Goal: Task Accomplishment & Management: Use online tool/utility

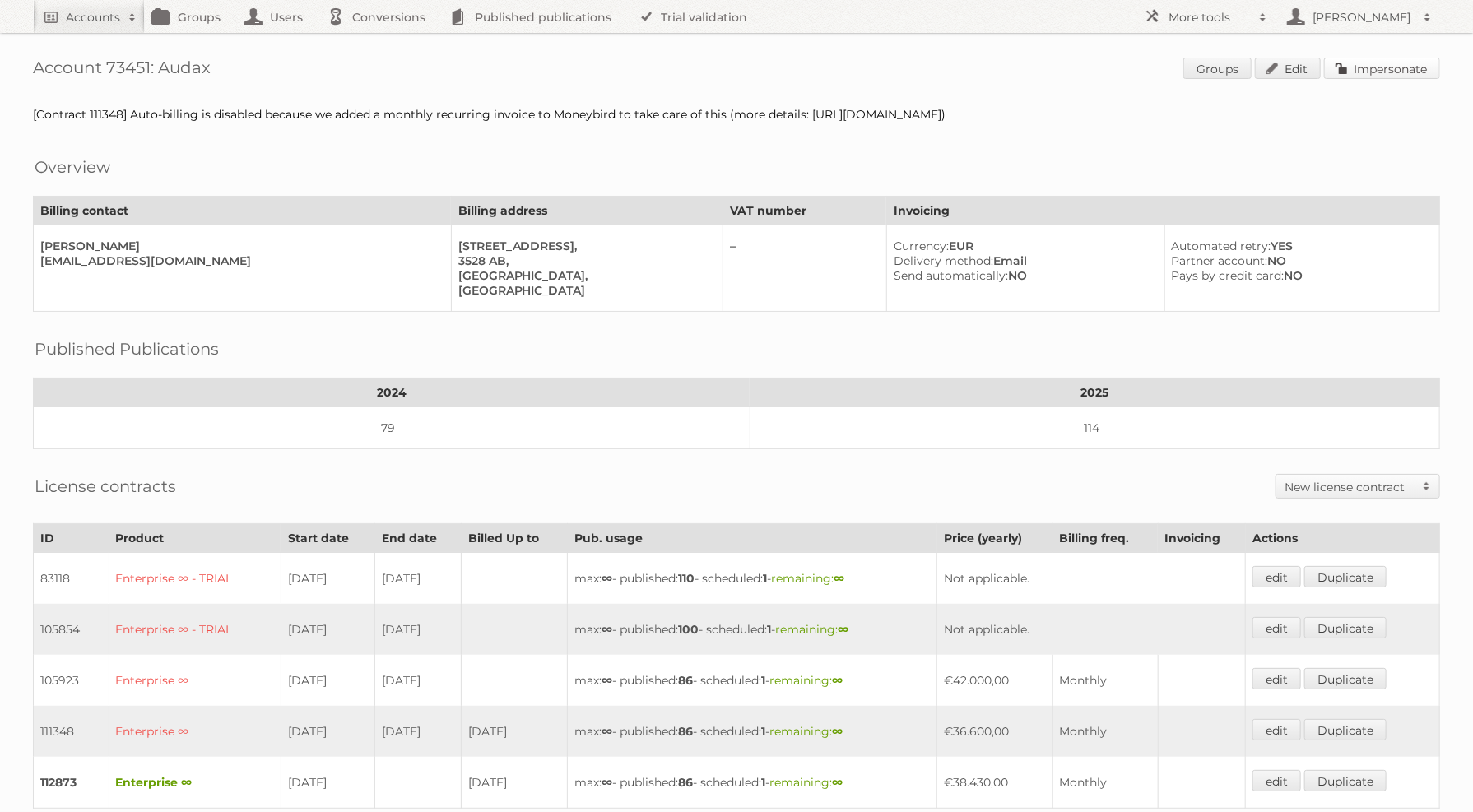
click at [1382, 60] on link "Impersonate" at bounding box center [1382, 68] width 116 height 21
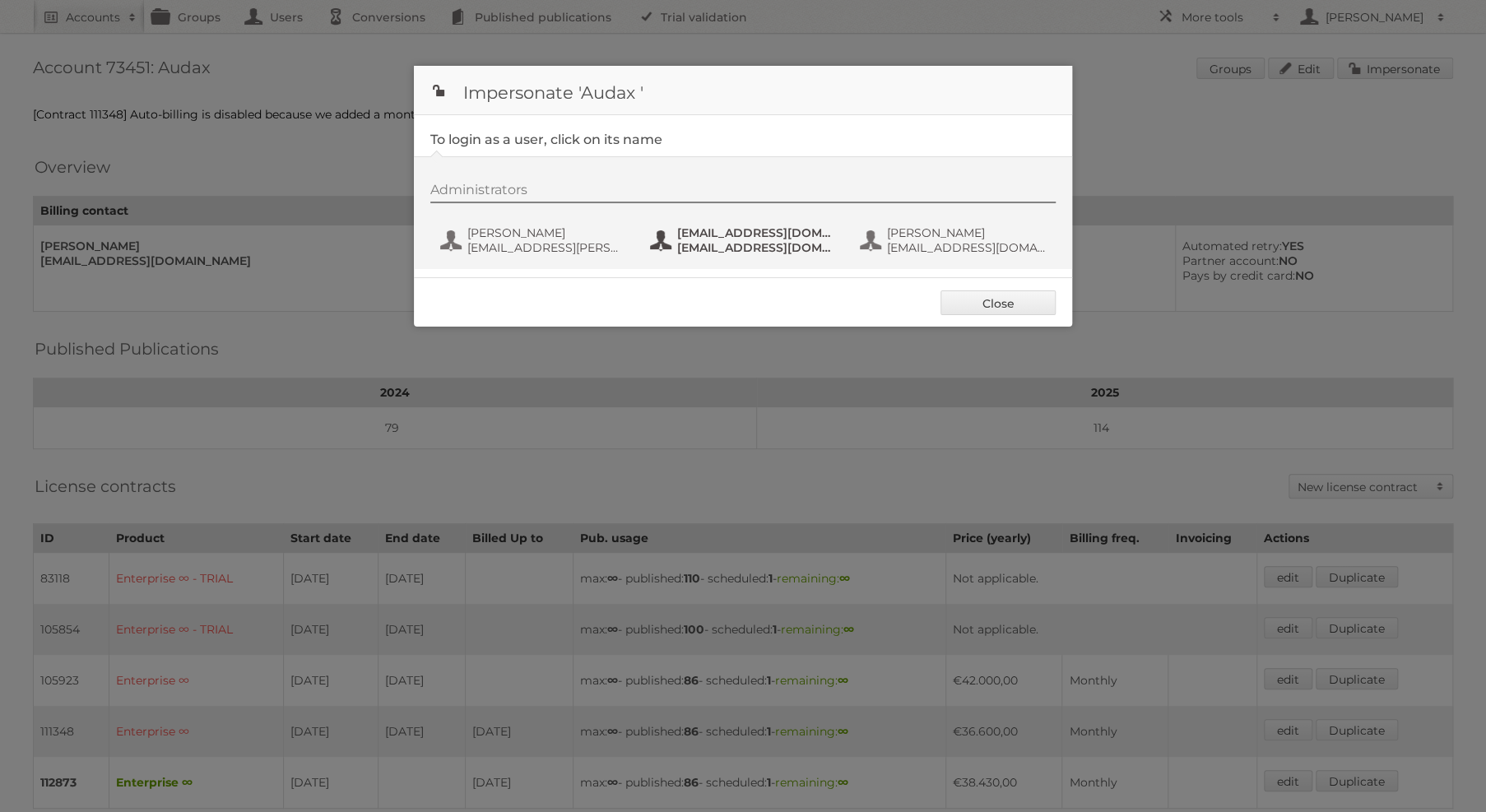
click at [709, 255] on button "fs+audax@publitas.com fs+audax@publitas.com" at bounding box center [744, 240] width 193 height 33
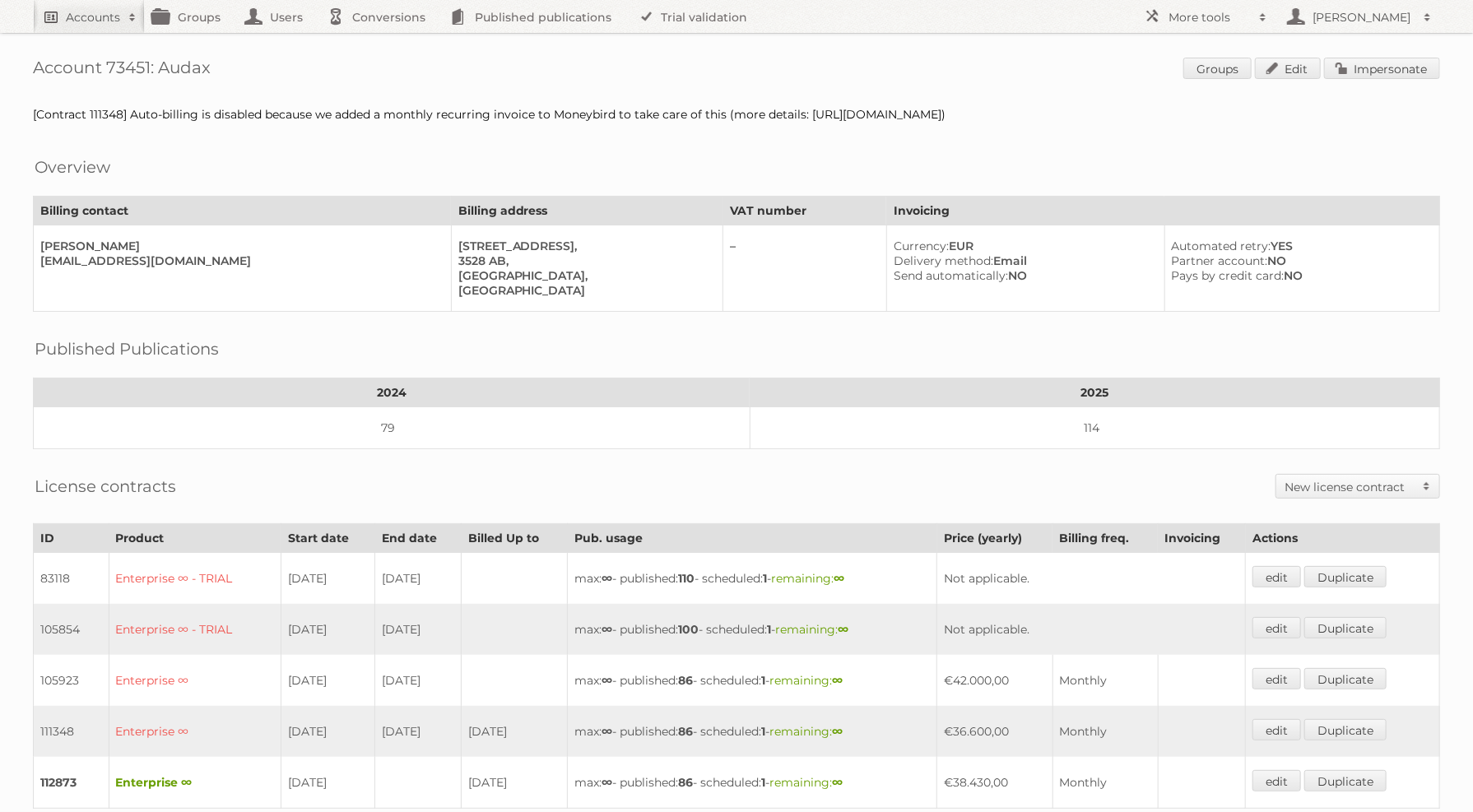
click at [107, 15] on h2 "Accounts" at bounding box center [93, 17] width 54 height 16
type input"] "intergamma"
click at [379, 42] on input "Search" at bounding box center [391, 54] width 25 height 25
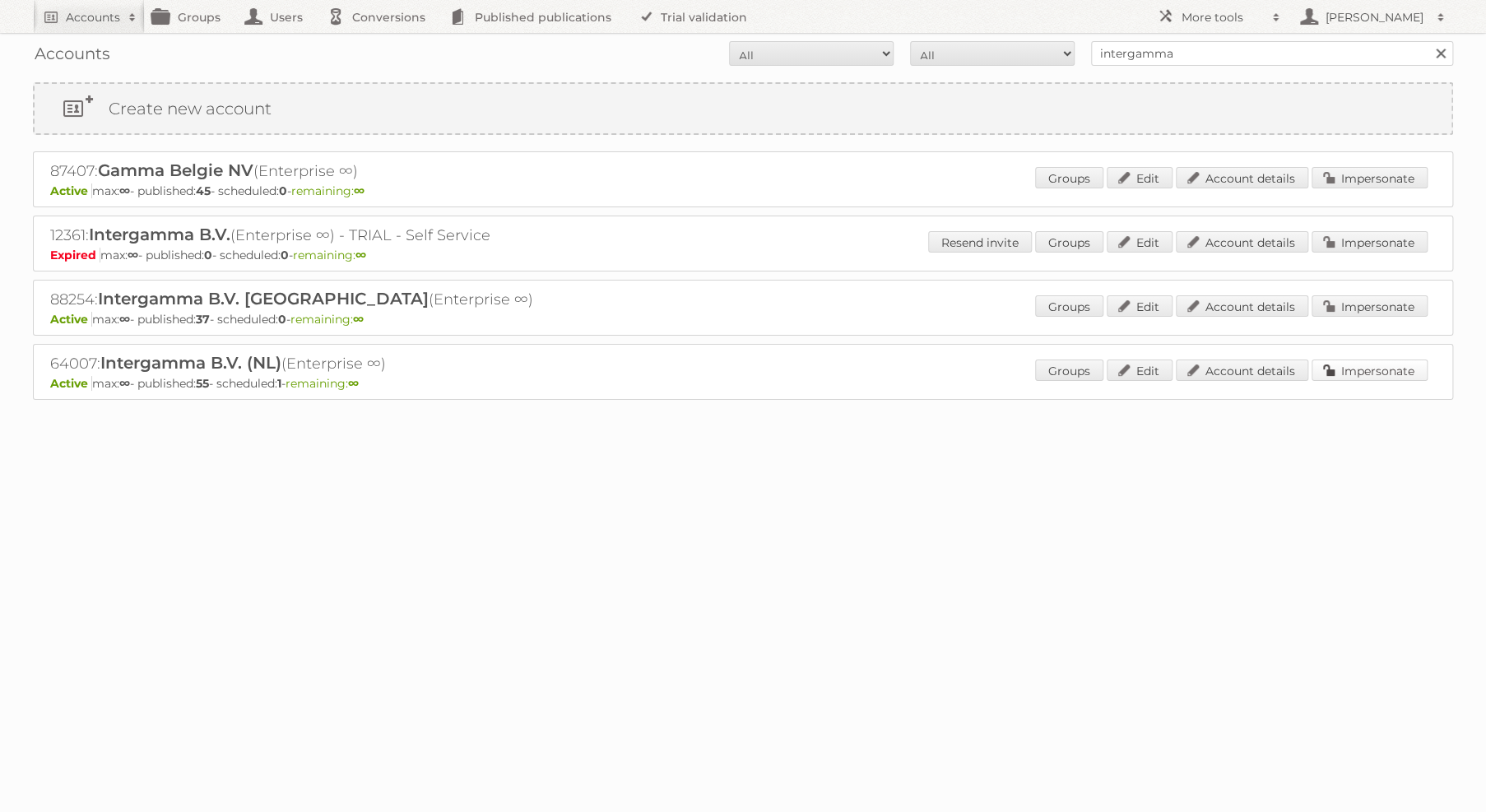
click at [1325, 363] on link "Impersonate" at bounding box center [1369, 369] width 116 height 21
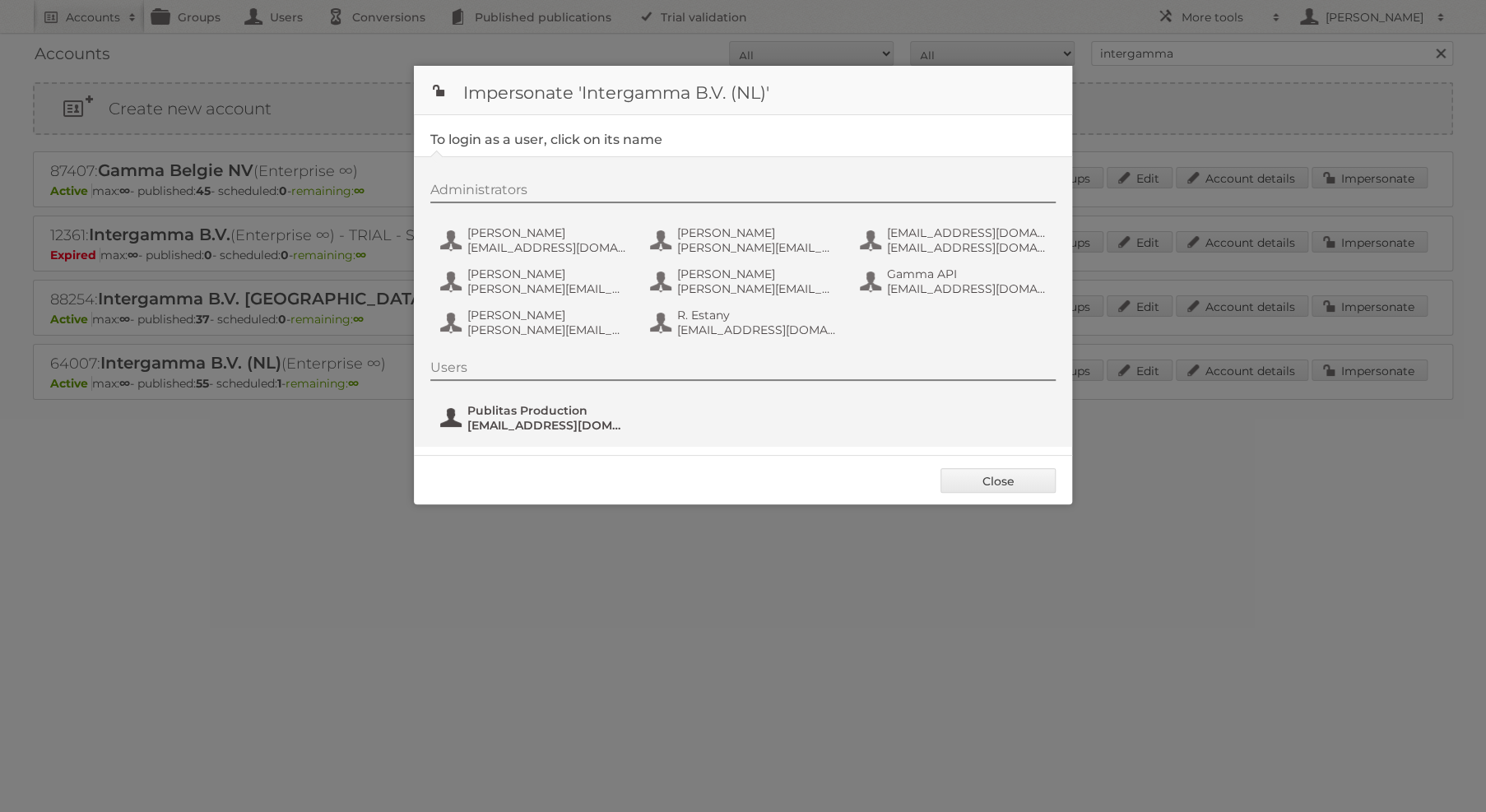
click at [526, 424] on span "fs+gamma@publitas.com" at bounding box center [547, 425] width 159 height 14
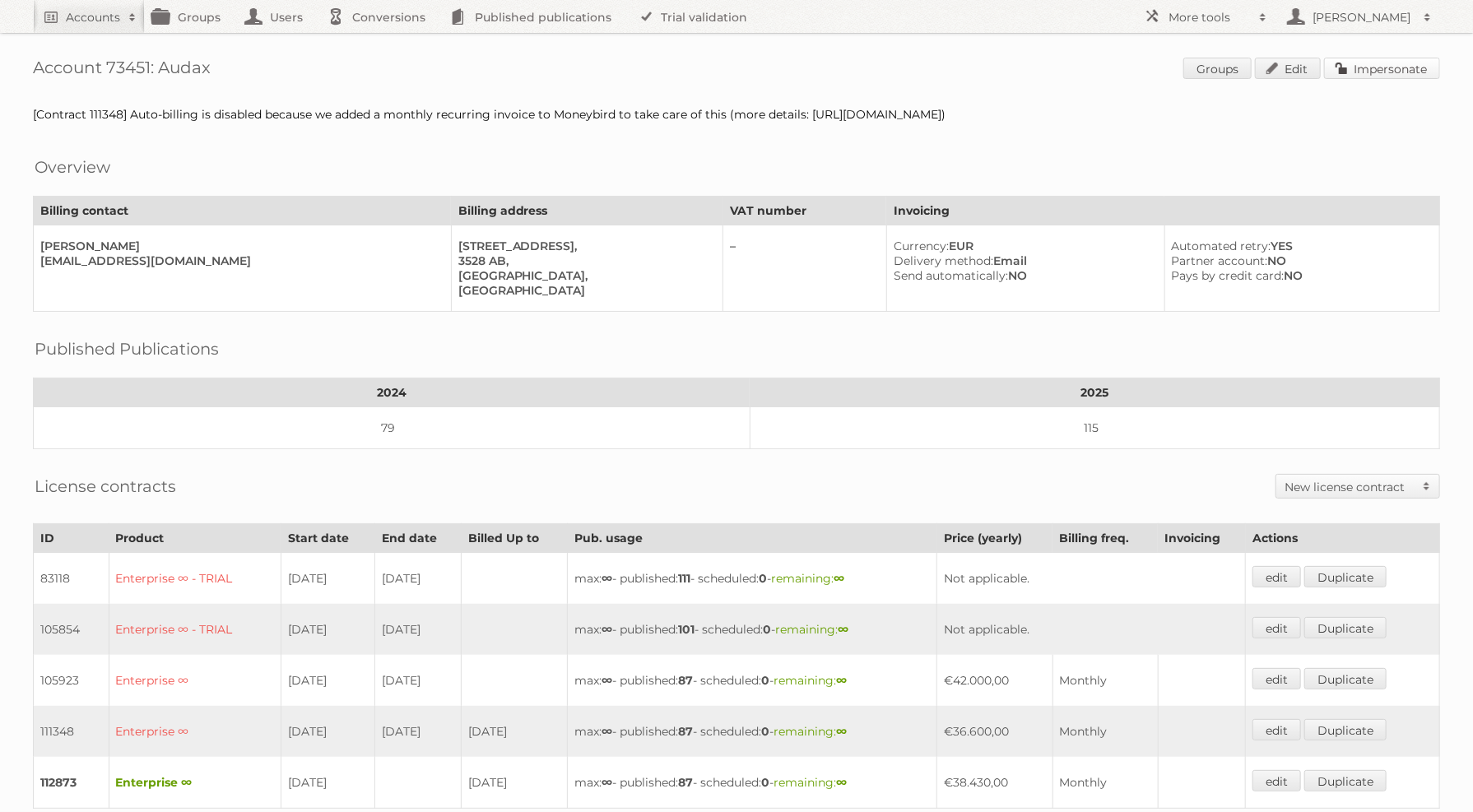
click at [1385, 74] on link "Impersonate" at bounding box center [1382, 68] width 116 height 21
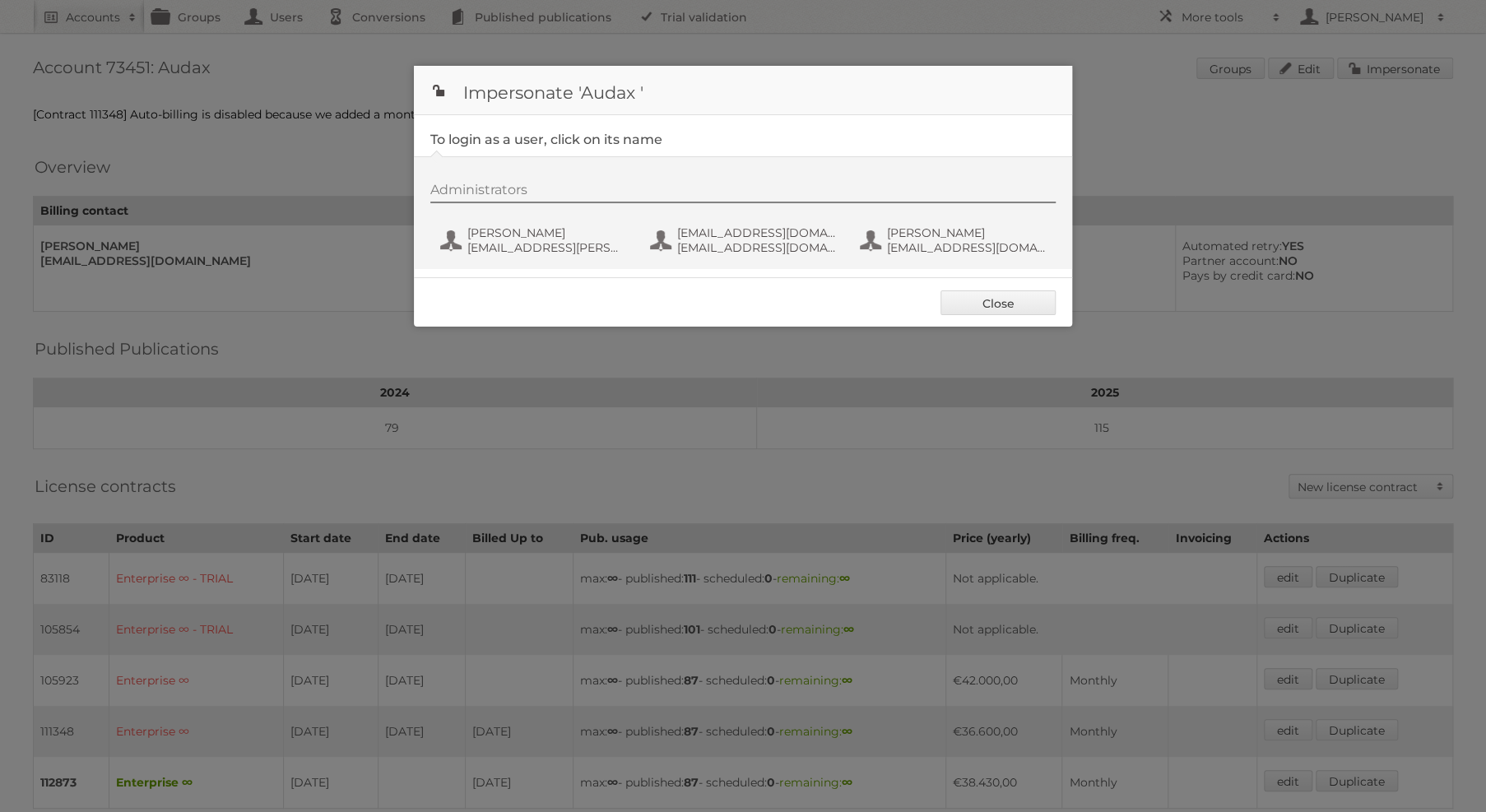
click at [938, 208] on div "Administrators [PERSON_NAME] [PERSON_NAME][EMAIL_ADDRESS][PERSON_NAME][DOMAIN_N…" at bounding box center [751, 221] width 642 height 79
click at [926, 235] on span "[PERSON_NAME]" at bounding box center [967, 232] width 159 height 14
